Goal: Task Accomplishment & Management: Manage account settings

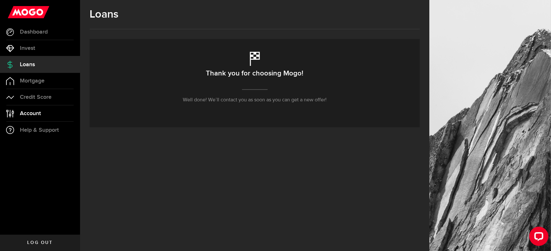
click at [38, 112] on span "Account" at bounding box center [30, 114] width 21 height 6
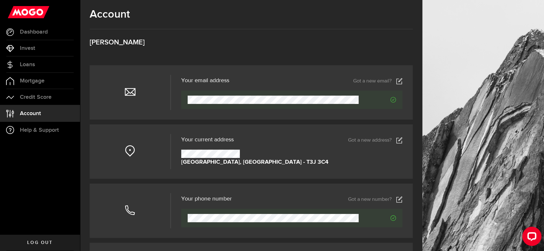
click at [375, 203] on link "Got a new number?" at bounding box center [375, 199] width 54 height 6
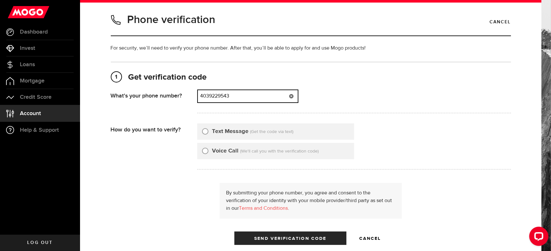
click at [262, 91] on input "4039229543" at bounding box center [248, 96] width 100 height 12
type input "4"
type input "8257339682"
click at [238, 135] on label "Text Message" at bounding box center [230, 131] width 36 height 9
click at [208, 134] on input "Text Message" at bounding box center [205, 130] width 6 height 6
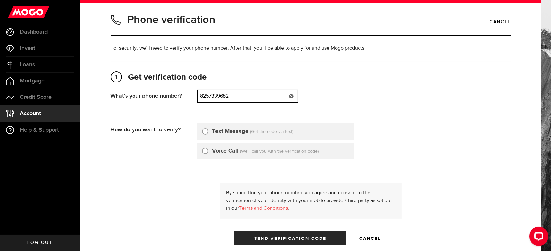
radio input "true"
type input "8257339682"
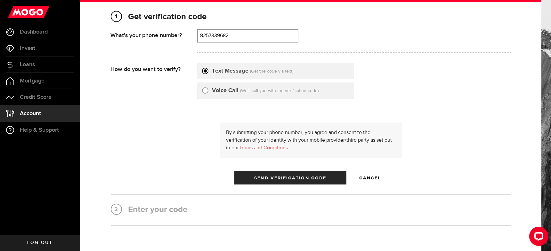
scroll to position [63, 0]
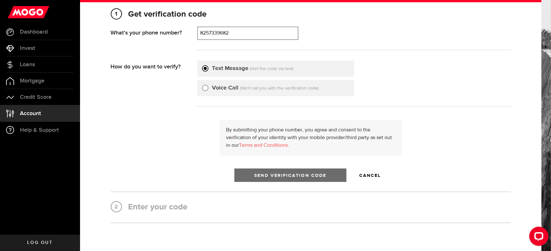
click at [319, 178] on span "Send Verification Code" at bounding box center [290, 175] width 72 height 4
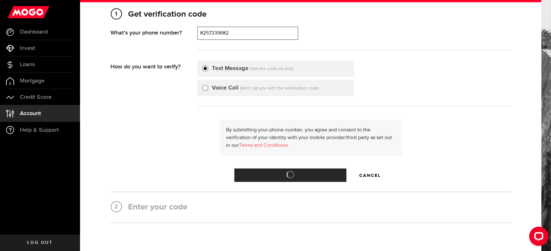
scroll to position [0, 0]
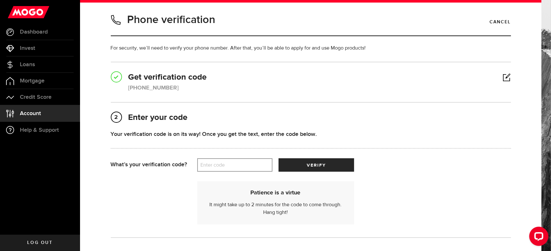
click at [244, 162] on label "Enter code" at bounding box center [234, 165] width 75 height 13
click at [244, 162] on input "Enter code" at bounding box center [234, 164] width 75 height 13
type input "85797"
click at [329, 165] on button "verify" at bounding box center [315, 164] width 75 height 13
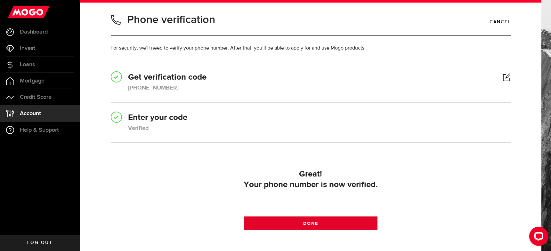
click at [350, 223] on link "Done" at bounding box center [310, 223] width 133 height 13
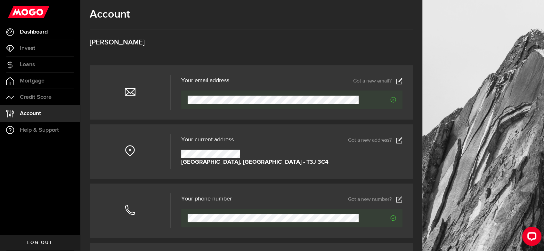
click at [50, 35] on link "Dashboard" at bounding box center [40, 32] width 80 height 16
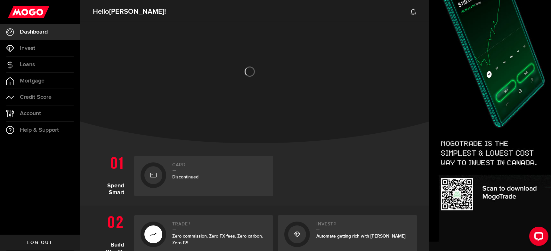
click at [350, 172] on div at bounding box center [347, 176] width 139 height 40
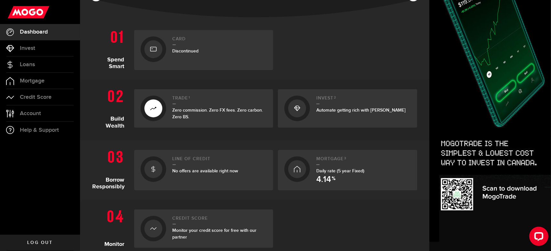
scroll to position [123, 0]
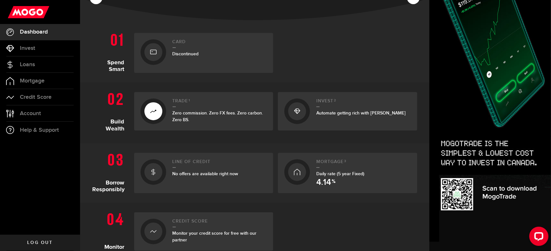
click at [204, 53] on div "Discontinued" at bounding box center [219, 54] width 94 height 7
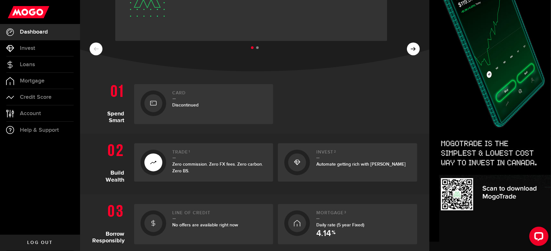
scroll to position [56, 0]
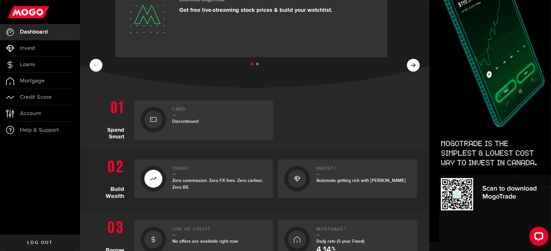
click at [168, 124] on link "Card Discontinued" at bounding box center [203, 120] width 139 height 40
click at [200, 130] on div "Card Discontinued" at bounding box center [219, 120] width 94 height 27
click at [404, 64] on ul at bounding box center [255, 64] width 330 height 8
click at [95, 62] on ul at bounding box center [255, 64] width 330 height 8
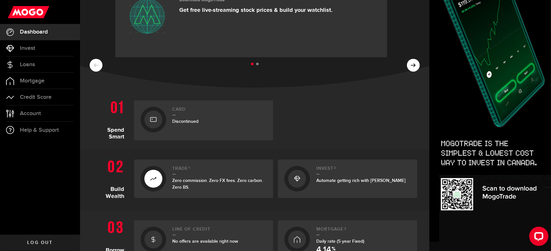
click at [95, 62] on ul at bounding box center [255, 64] width 330 height 8
click at [34, 62] on span "Loans" at bounding box center [27, 65] width 15 height 6
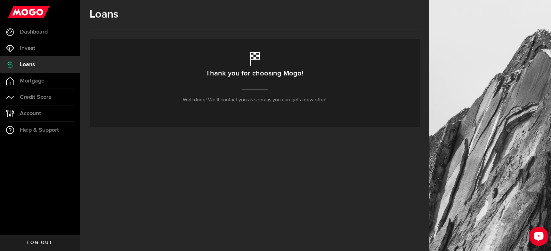
click at [535, 232] on div "Open LiveChat chat widget" at bounding box center [538, 235] width 11 height 11
